Goal: Transaction & Acquisition: Purchase product/service

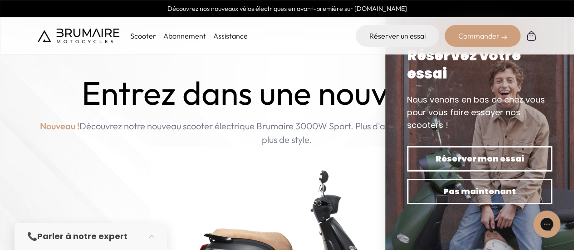
click at [338, 149] on img at bounding box center [287, 244] width 272 height 195
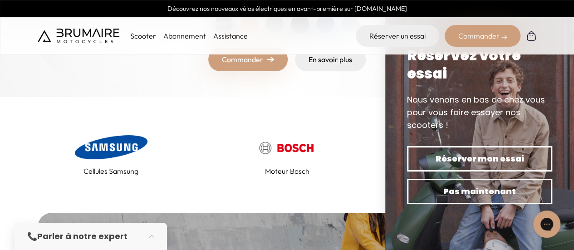
scroll to position [340, 0]
click at [357, 133] on link "Moteur Bosch" at bounding box center [287, 155] width 147 height 44
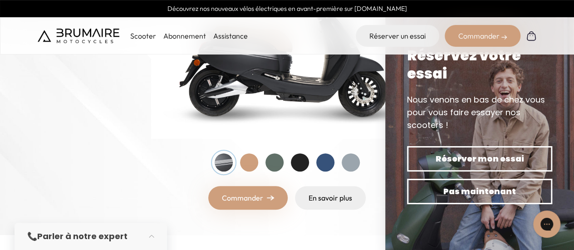
scroll to position [0, 0]
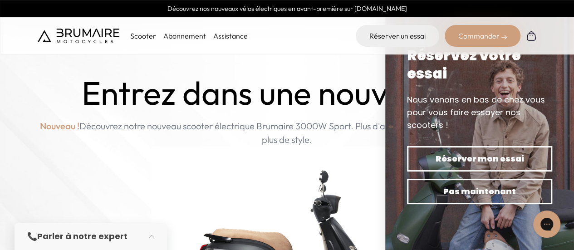
click at [136, 34] on p "Scooter" at bounding box center [143, 35] width 26 height 11
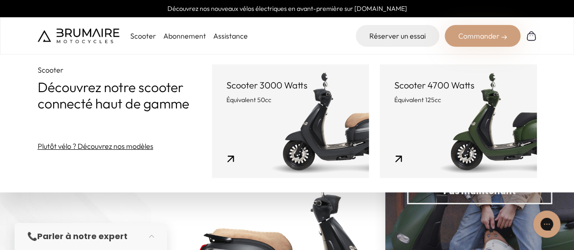
click at [295, 127] on link "Scooter 3000 Watts Équivalent 50cc" at bounding box center [290, 120] width 157 height 113
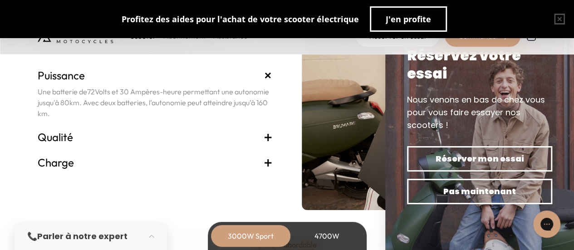
scroll to position [1896, 0]
